Goal: Task Accomplishment & Management: Complete application form

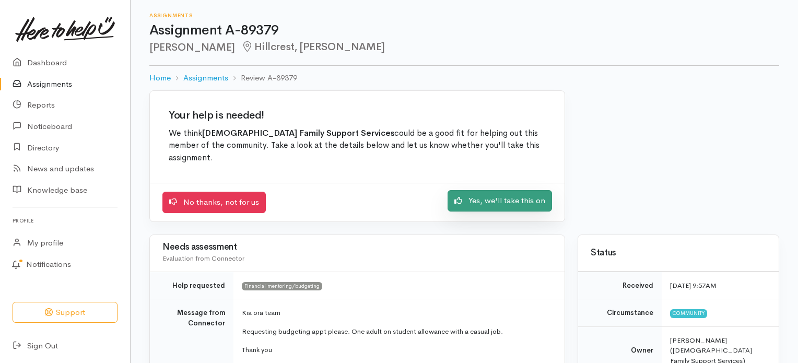
click at [488, 190] on link "Yes, we'll take this on" at bounding box center [500, 200] width 104 height 21
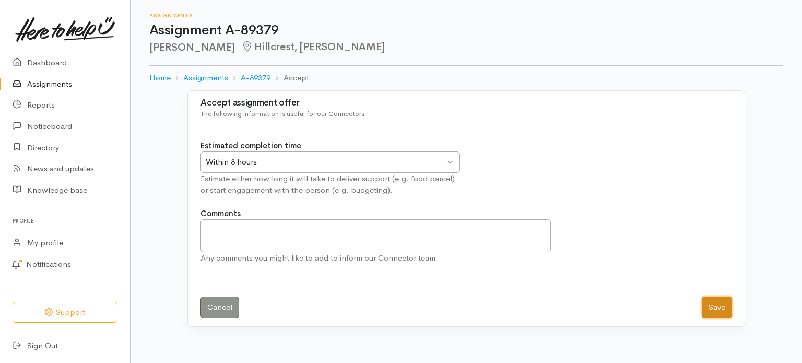
click at [710, 304] on button "Save" at bounding box center [717, 307] width 30 height 21
click at [720, 306] on button "Save" at bounding box center [717, 307] width 30 height 21
click at [39, 84] on link "Assignments" at bounding box center [65, 84] width 130 height 21
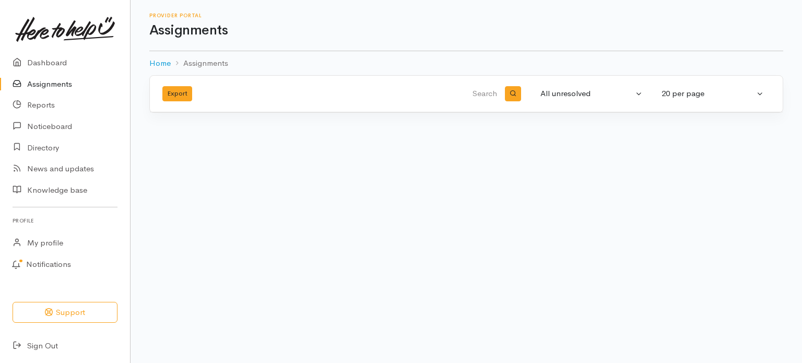
click at [38, 81] on link "Assignments" at bounding box center [65, 84] width 130 height 21
click at [42, 61] on link "Dashboard" at bounding box center [65, 62] width 130 height 21
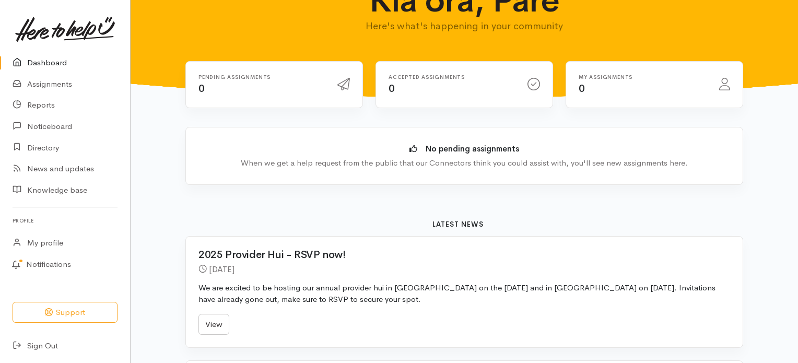
scroll to position [157, 0]
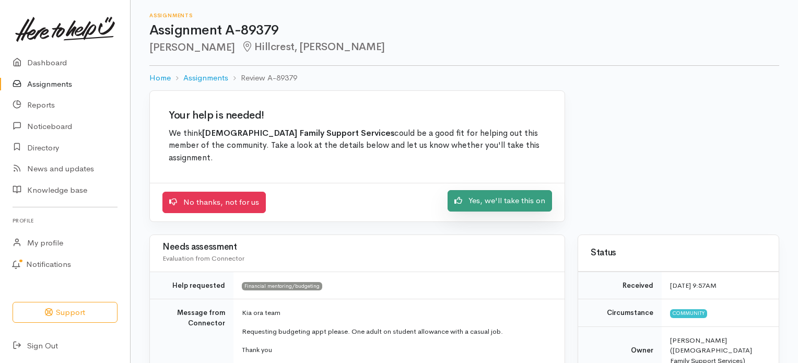
click at [480, 190] on link "Yes, we'll take this on" at bounding box center [500, 200] width 104 height 21
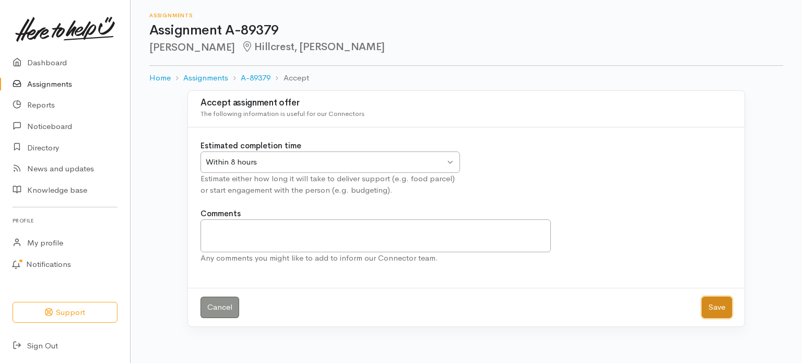
click at [714, 302] on button "Save" at bounding box center [717, 307] width 30 height 21
click at [713, 306] on button "Save" at bounding box center [717, 307] width 30 height 21
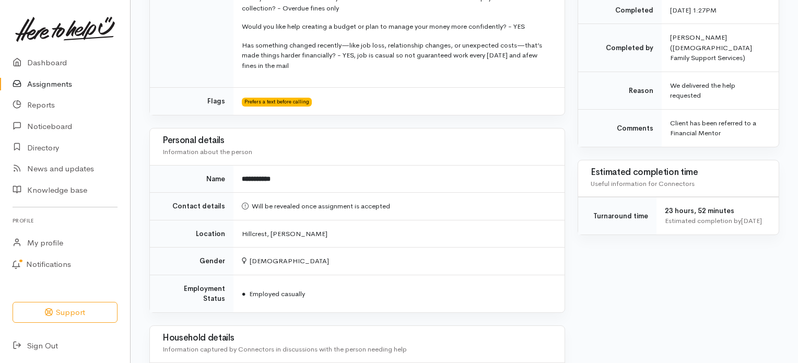
scroll to position [741, 0]
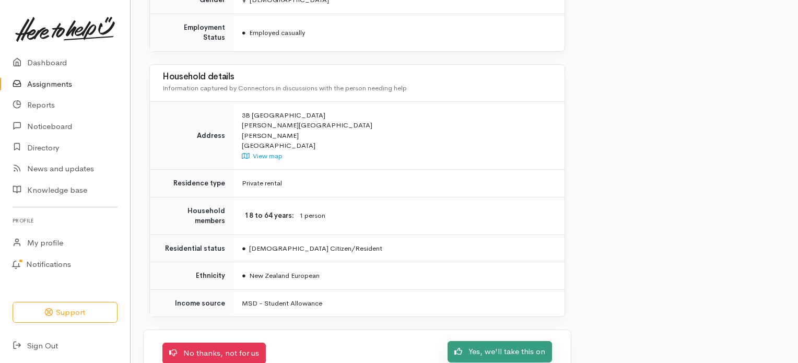
click at [508, 341] on link "Yes, we'll take this on" at bounding box center [500, 351] width 104 height 21
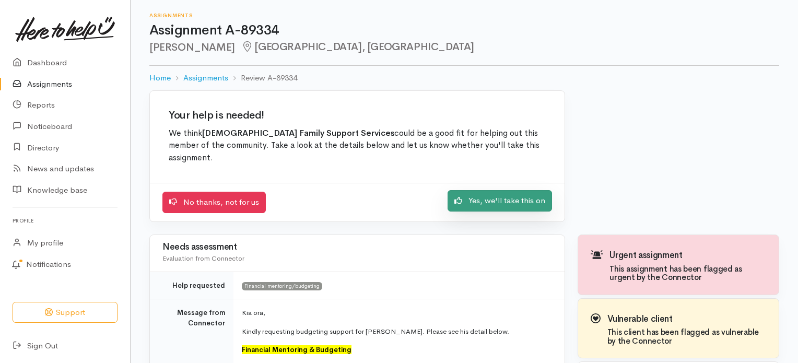
click at [479, 194] on link "Yes, we'll take this on" at bounding box center [500, 200] width 104 height 21
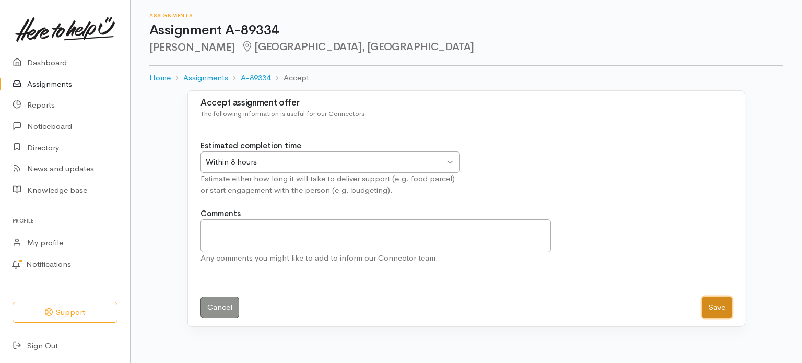
click at [714, 310] on button "Save" at bounding box center [717, 307] width 30 height 21
click at [38, 80] on link "Assignments" at bounding box center [65, 84] width 130 height 21
click at [715, 311] on button "Save" at bounding box center [717, 307] width 30 height 21
